Goal: Transaction & Acquisition: Obtain resource

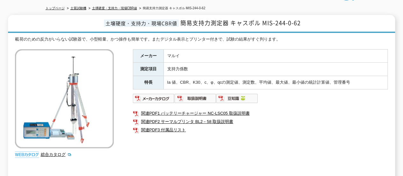
scroll to position [166, 0]
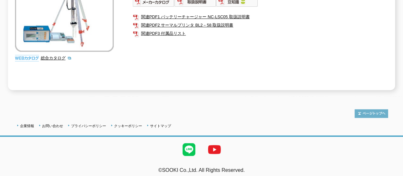
click at [242, 109] on img at bounding box center [371, 113] width 33 height 9
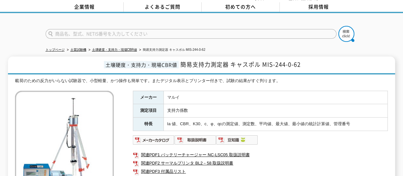
scroll to position [0, 0]
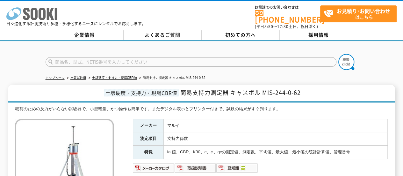
click at [22, 15] on icon "株式会社 ソーキ" at bounding box center [31, 13] width 51 height 13
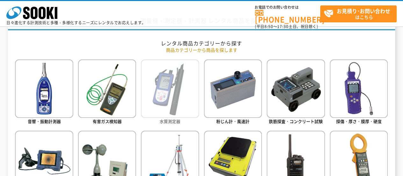
scroll to position [287, 0]
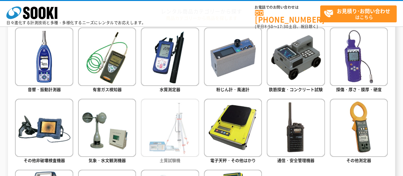
click at [185, 118] on img at bounding box center [170, 128] width 58 height 58
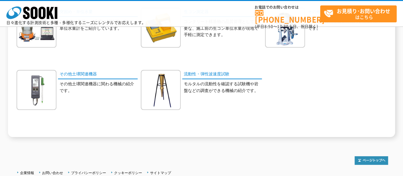
scroll to position [191, 0]
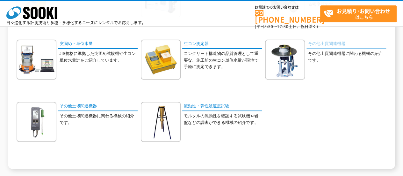
click at [333, 44] on link "その他土質関連機器" at bounding box center [347, 44] width 80 height 9
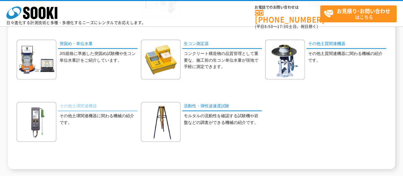
click at [87, 105] on link "その他土壌関連機器" at bounding box center [98, 106] width 80 height 9
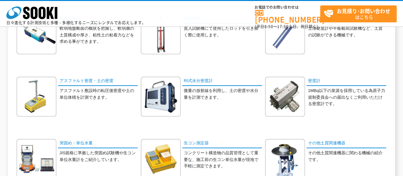
scroll to position [0, 0]
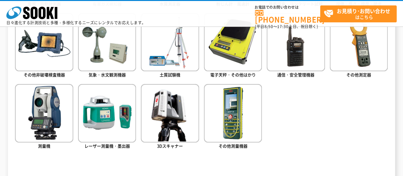
scroll to position [383, 0]
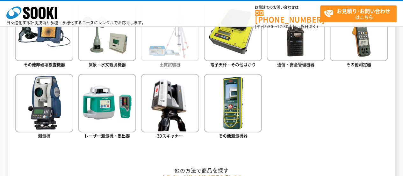
click at [163, 52] on img at bounding box center [170, 32] width 58 height 58
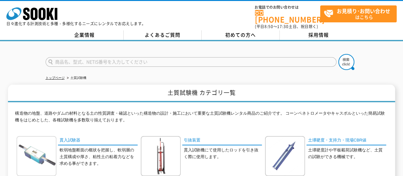
click at [41, 152] on img at bounding box center [37, 156] width 40 height 40
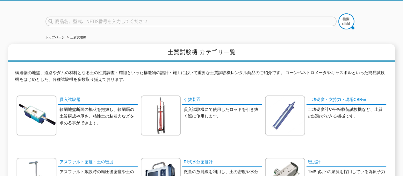
scroll to position [32, 0]
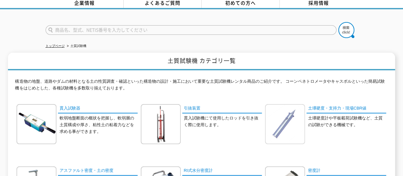
click at [290, 120] on img at bounding box center [285, 124] width 40 height 40
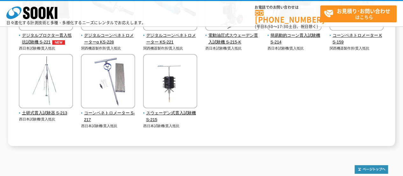
scroll to position [128, 0]
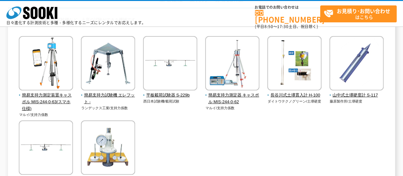
scroll to position [64, 0]
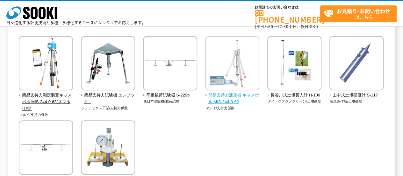
click at [227, 93] on span "簡易支持力測定器 キャスポル MIS-244-0-62" at bounding box center [232, 98] width 55 height 13
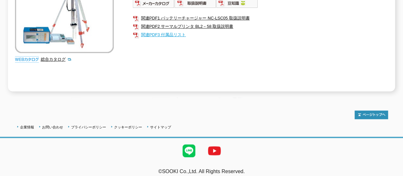
scroll to position [166, 0]
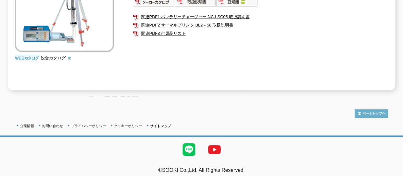
click at [374, 111] on img at bounding box center [371, 113] width 33 height 9
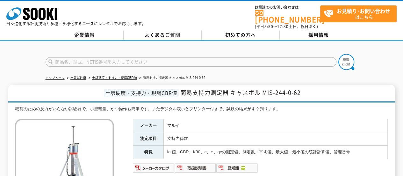
scroll to position [0, 0]
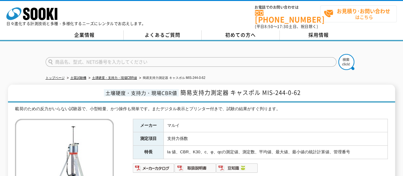
click at [383, 16] on span "お見積り･お問い合わせ はこちら" at bounding box center [360, 14] width 73 height 16
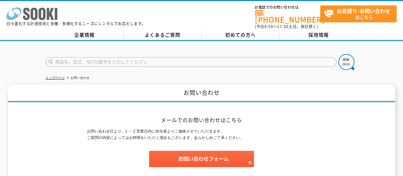
click at [41, 13] on icon at bounding box center [42, 14] width 7 height 12
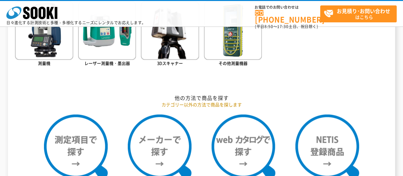
scroll to position [478, 0]
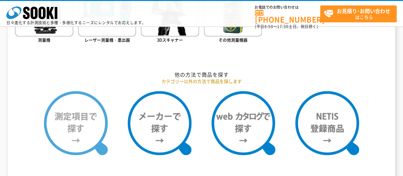
click at [88, 122] on img at bounding box center [76, 123] width 64 height 64
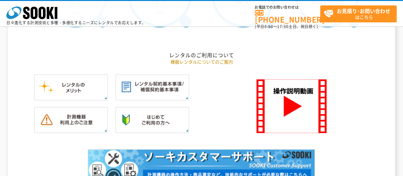
scroll to position [606, 0]
